Goal: Find contact information: Find contact information

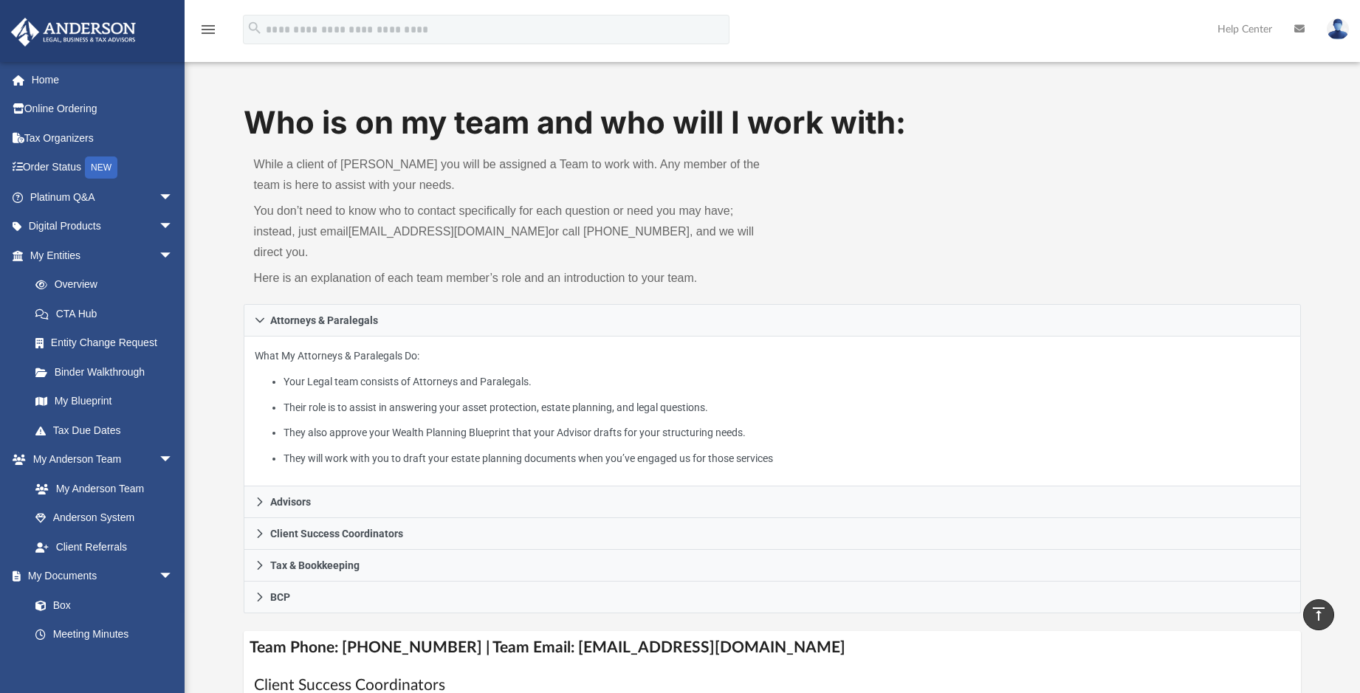
scroll to position [517, 0]
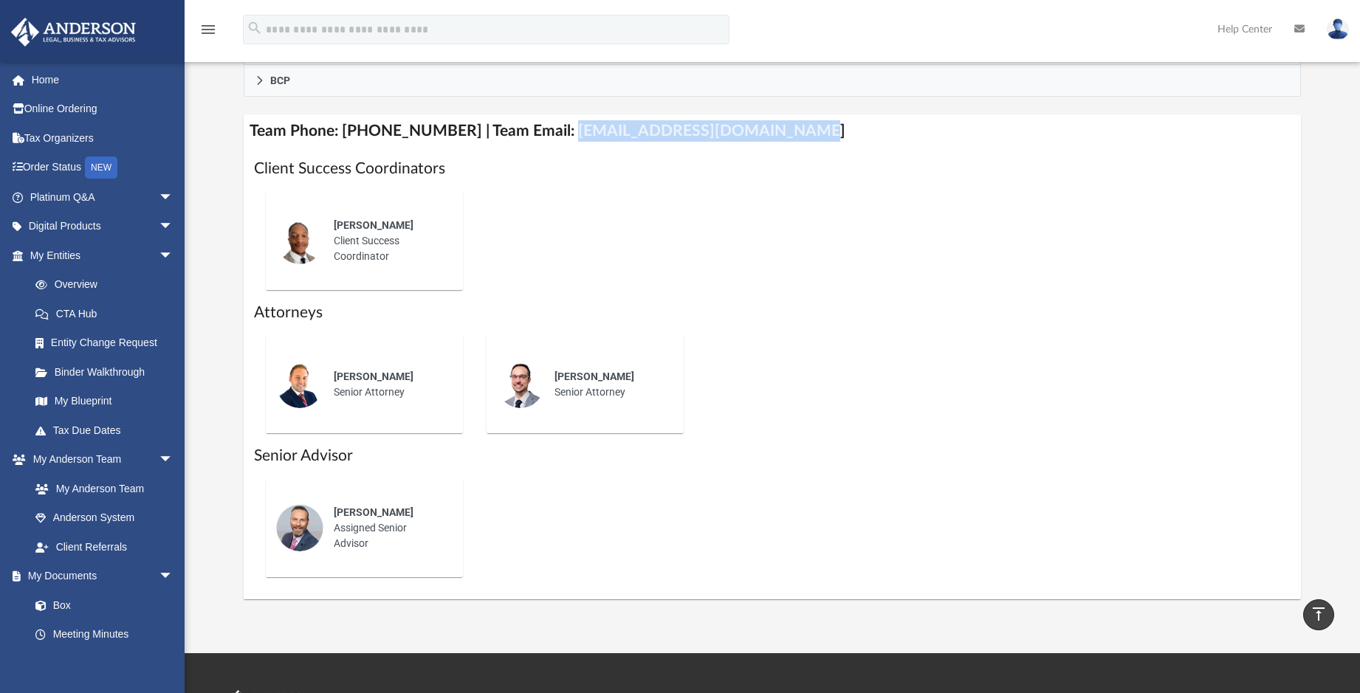
drag, startPoint x: 546, startPoint y: 109, endPoint x: 766, endPoint y: 110, distance: 220.0
click at [766, 114] on h4 "Team Phone: [PHONE_NUMBER] | Team Email: [EMAIL_ADDRESS][DOMAIN_NAME]" at bounding box center [773, 130] width 1058 height 33
drag, startPoint x: 766, startPoint y: 110, endPoint x: 743, endPoint y: 114, distance: 23.2
copy h4 "[EMAIL_ADDRESS][DOMAIN_NAME]"
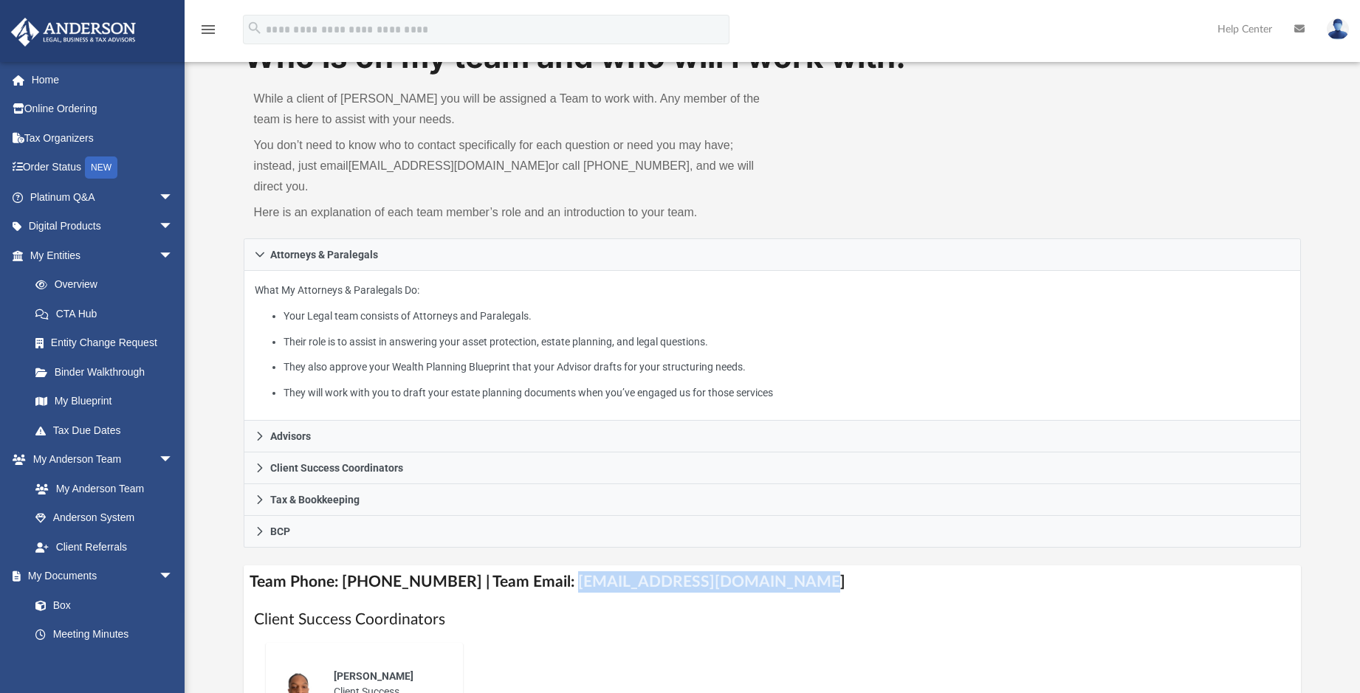
scroll to position [0, 0]
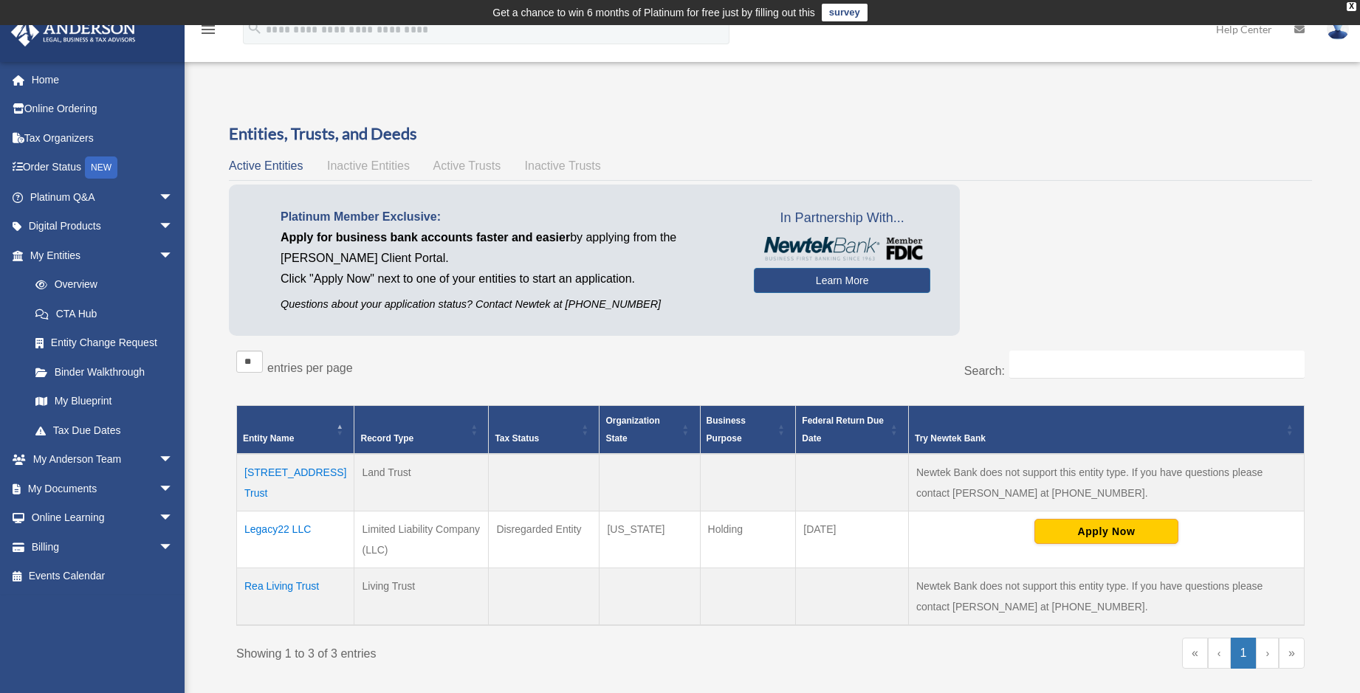
click at [367, 167] on span "Inactive Entities" at bounding box center [368, 165] width 83 height 13
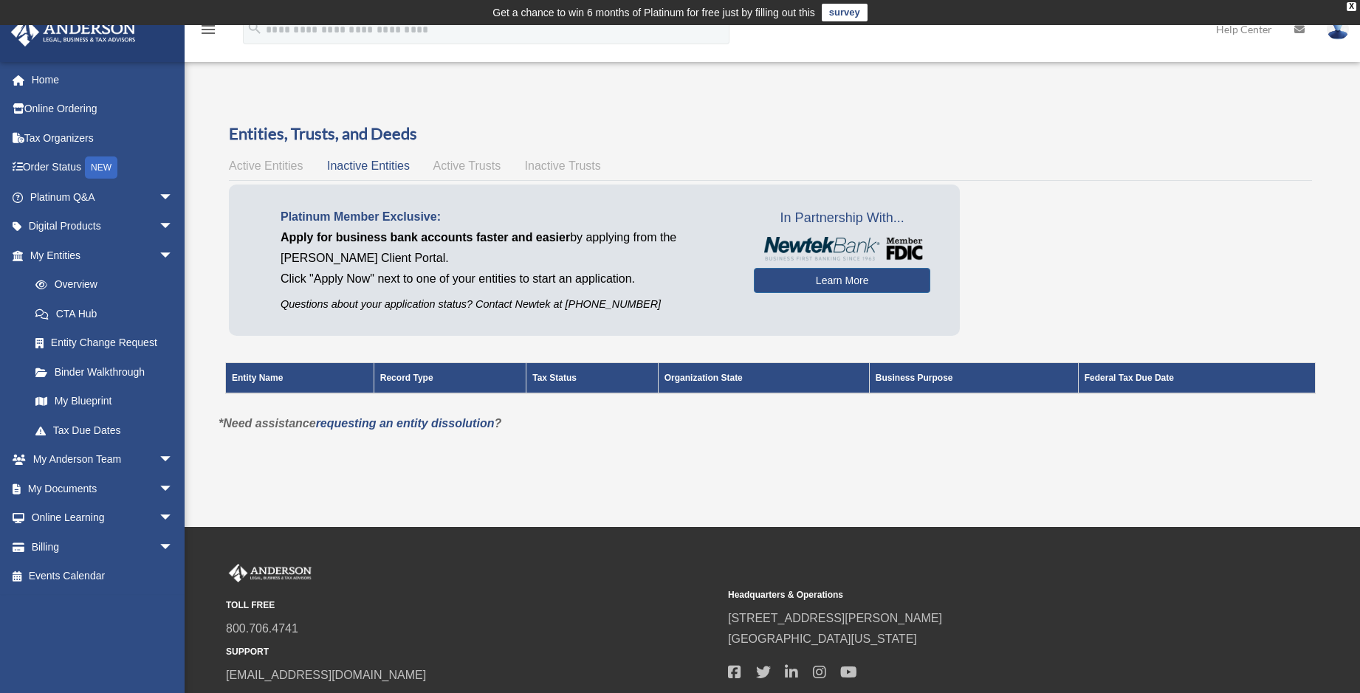
click at [453, 169] on span "Active Trusts" at bounding box center [467, 165] width 68 height 13
click at [566, 168] on span "Inactive Trusts" at bounding box center [563, 165] width 76 height 13
click at [250, 167] on span "Active Entities" at bounding box center [266, 165] width 74 height 13
